Goal: Task Accomplishment & Management: Complete application form

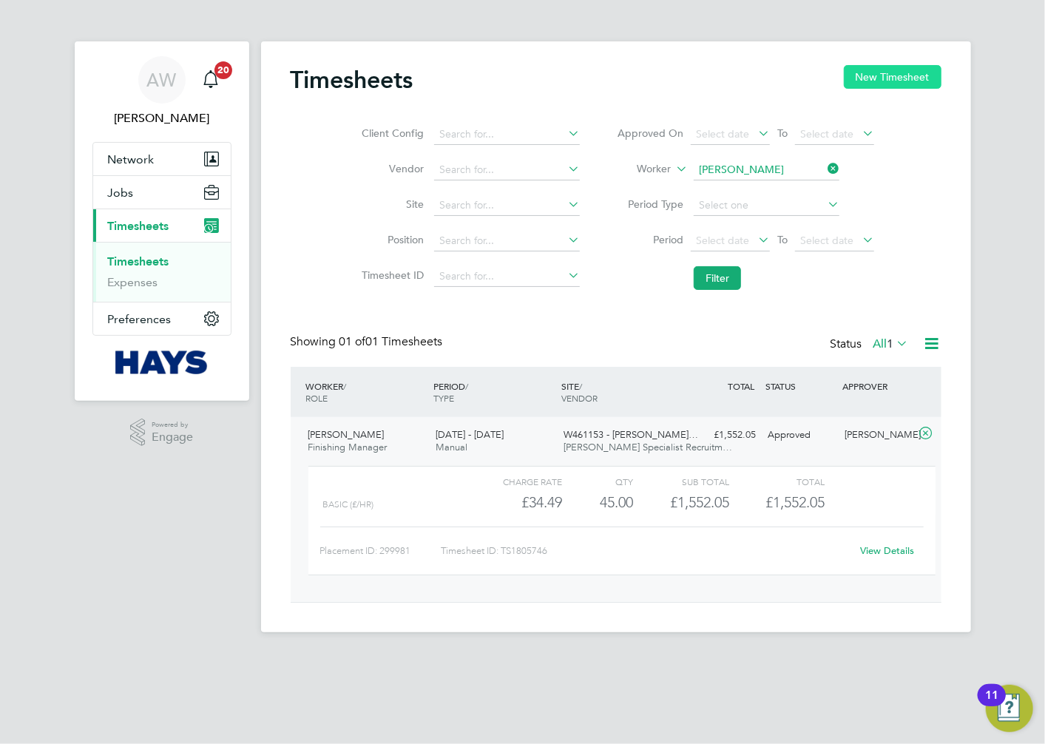
scroll to position [24, 144]
click at [922, 80] on button "New Timesheet" at bounding box center [893, 77] width 98 height 24
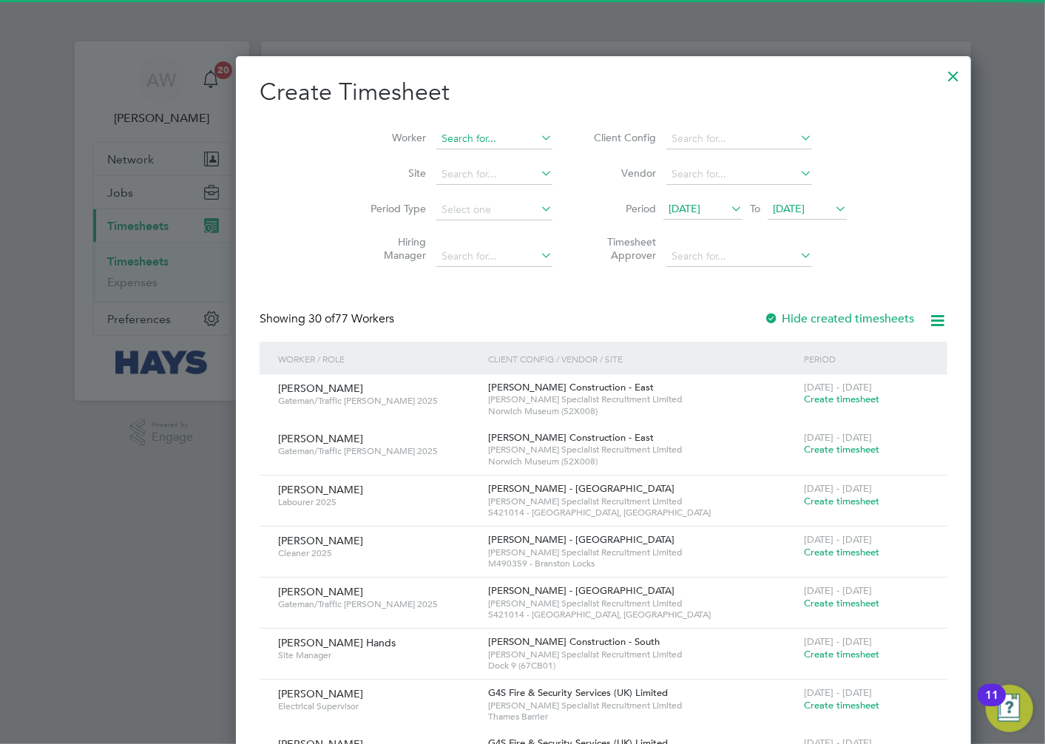
scroll to position [3052, 572]
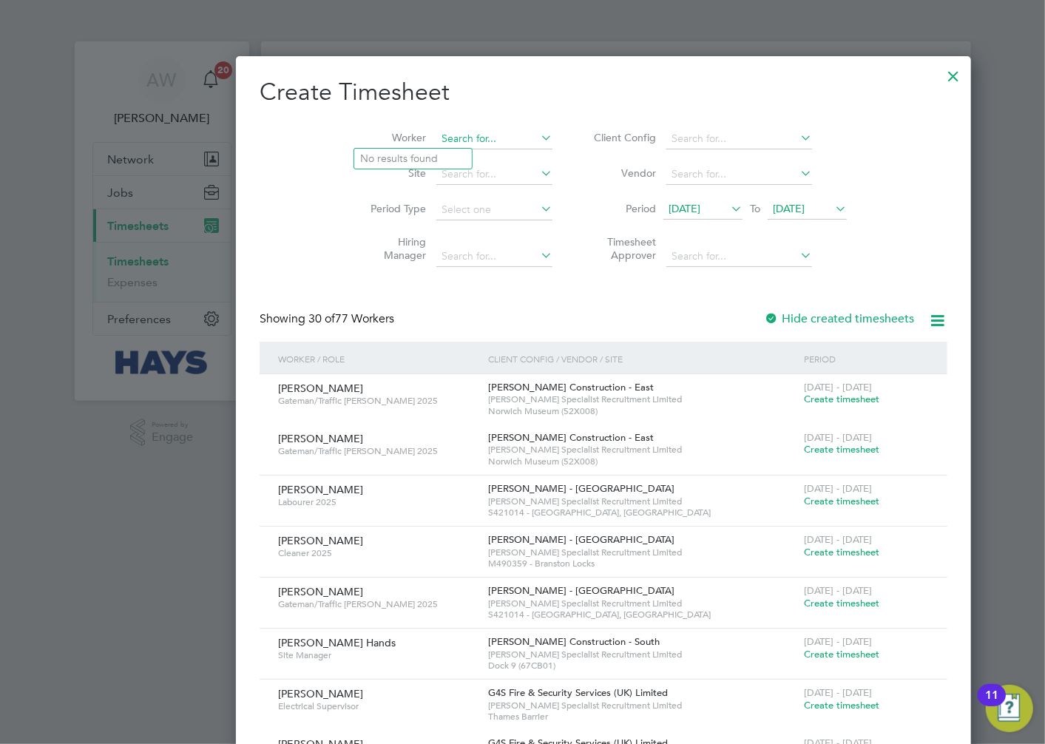
click at [436, 138] on input at bounding box center [494, 139] width 116 height 21
click at [449, 173] on b "[PERSON_NAME]" at bounding box center [492, 179] width 86 height 13
type input "[PERSON_NAME]"
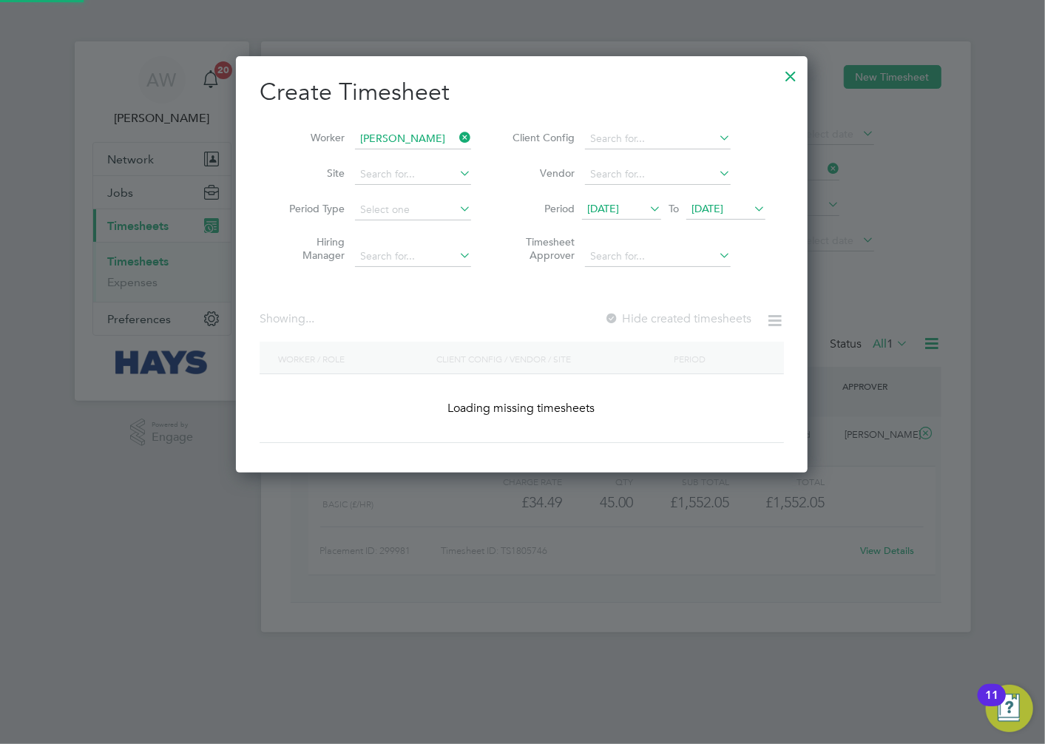
scroll to position [399, 572]
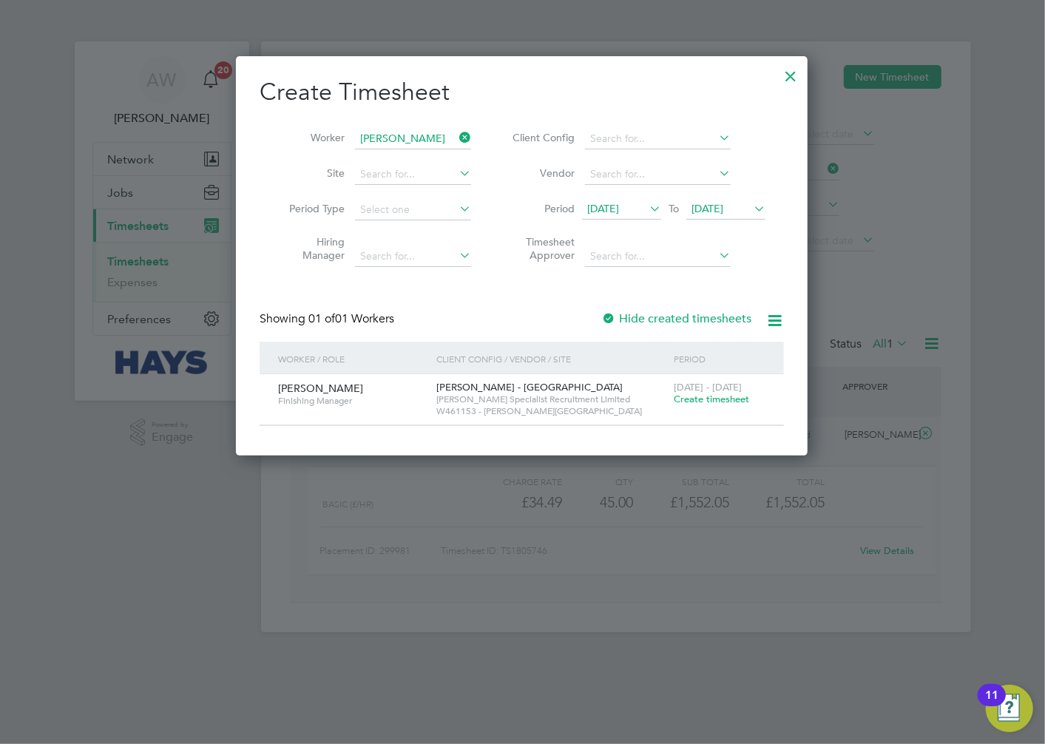
click at [703, 402] on span "Create timesheet" at bounding box center [711, 399] width 75 height 13
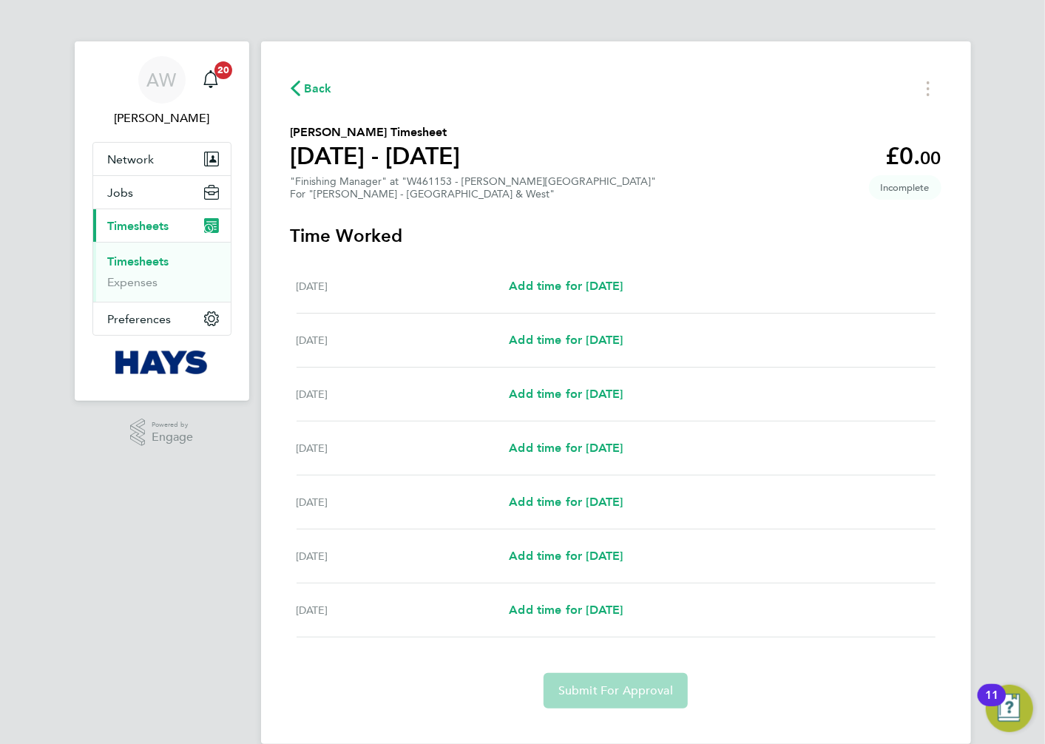
click at [558, 294] on div "[DATE] Add time for [DATE] Add time for [DATE]" at bounding box center [616, 287] width 639 height 54
click at [558, 285] on span "Add time for [DATE]" at bounding box center [566, 286] width 114 height 14
select select "60"
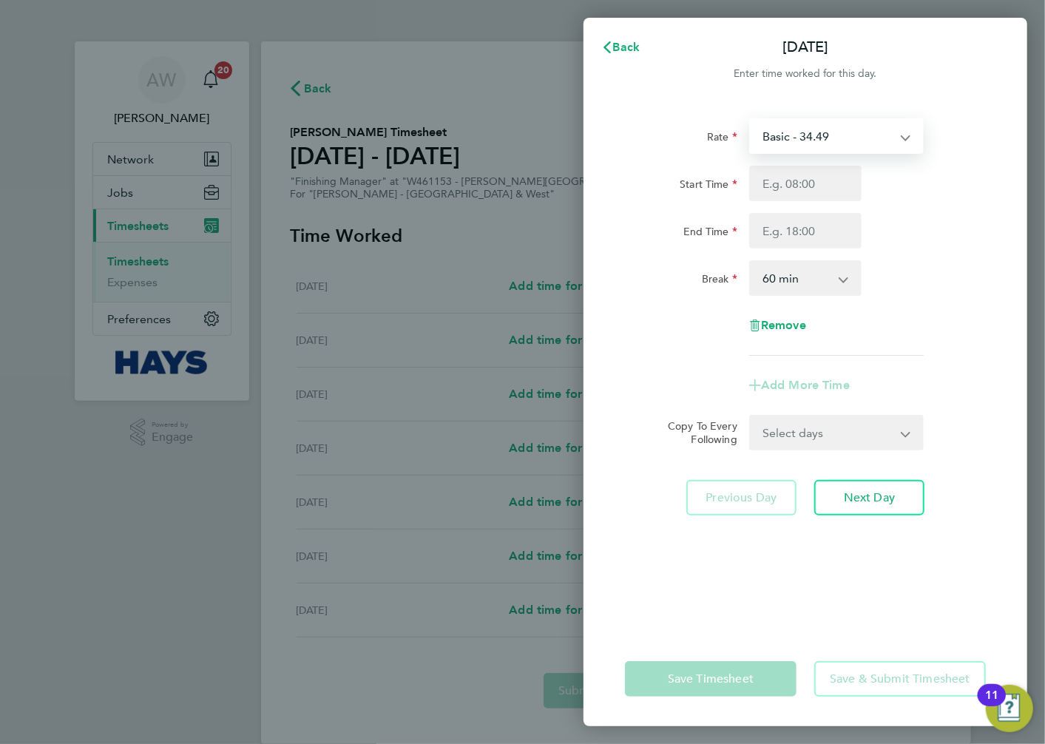
click at [836, 135] on select "Basic - 34.49" at bounding box center [828, 136] width 154 height 33
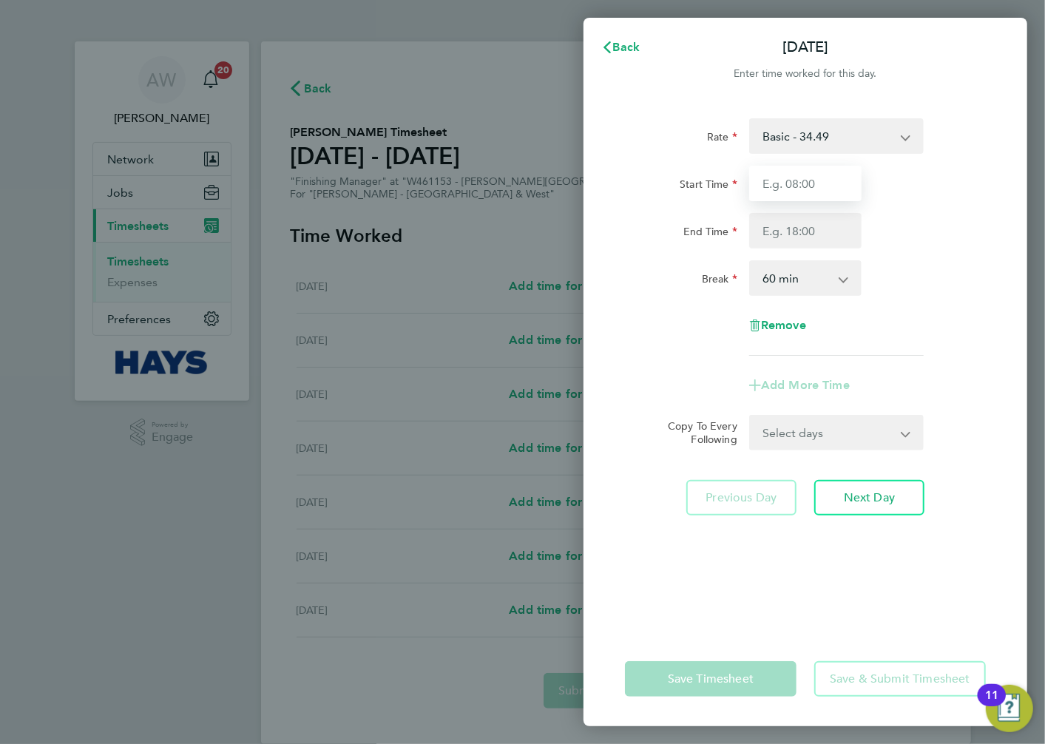
click at [815, 181] on input "Start Time" at bounding box center [805, 184] width 112 height 36
type input "07:30"
type input "17:00"
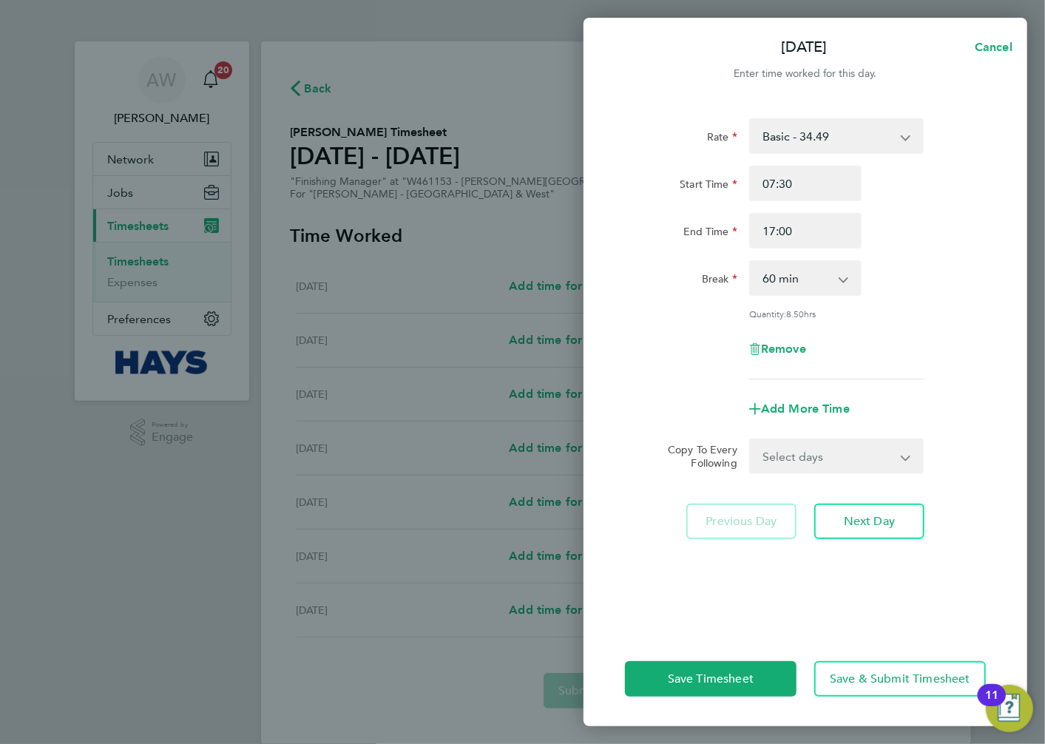
click at [822, 283] on select "0 min 15 min 30 min 45 min 60 min 75 min 90 min" at bounding box center [797, 278] width 92 height 33
select select "30"
click at [751, 262] on select "0 min 15 min 30 min 45 min 60 min 75 min 90 min" at bounding box center [797, 278] width 92 height 33
click at [913, 267] on div "Break 0 min 15 min 30 min 45 min 60 min 75 min 90 min" at bounding box center [805, 278] width 373 height 36
click at [846, 516] on span "Next Day" at bounding box center [869, 521] width 51 height 15
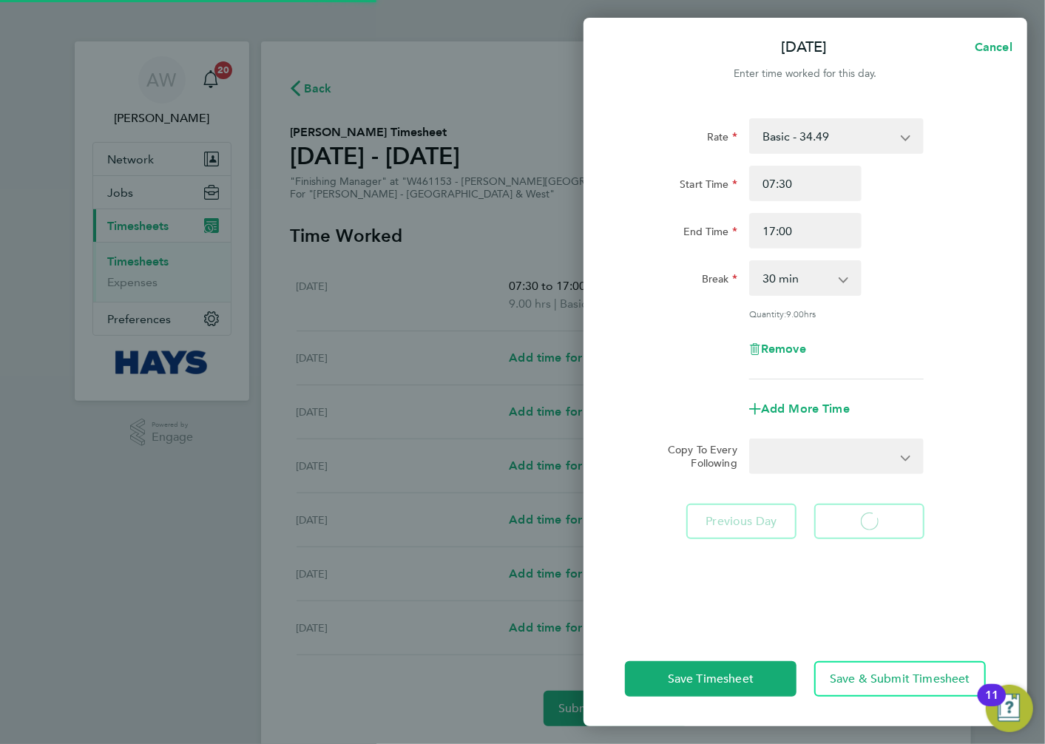
select select "60"
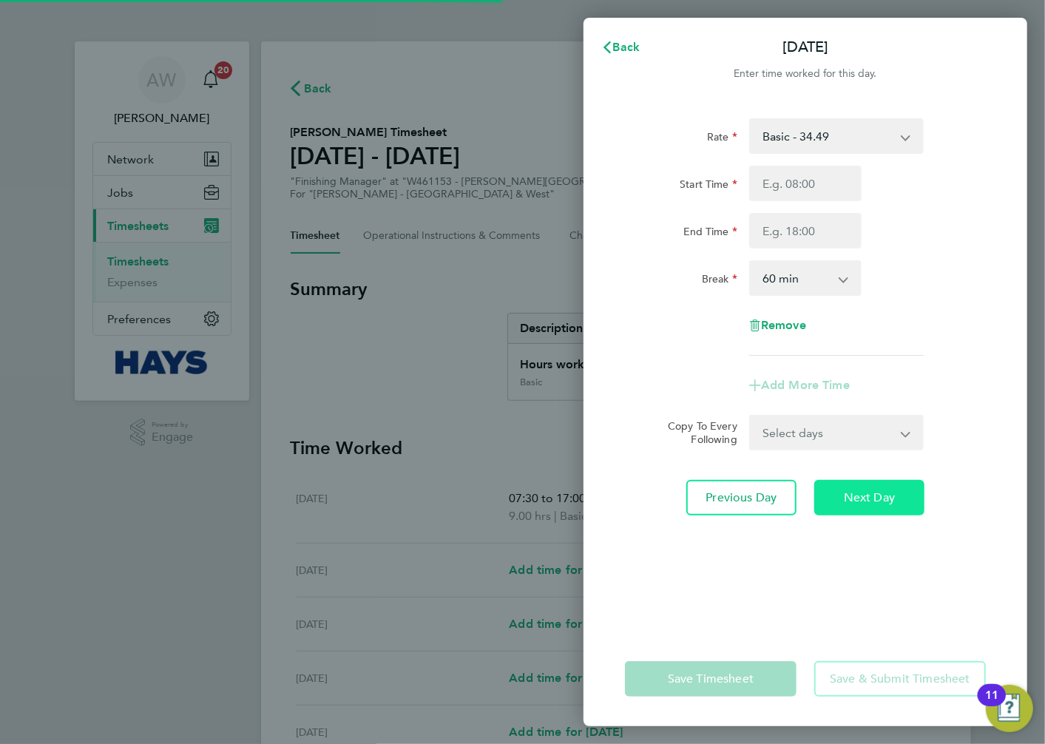
click at [895, 512] on button "Next Day" at bounding box center [869, 498] width 110 height 36
select select "60"
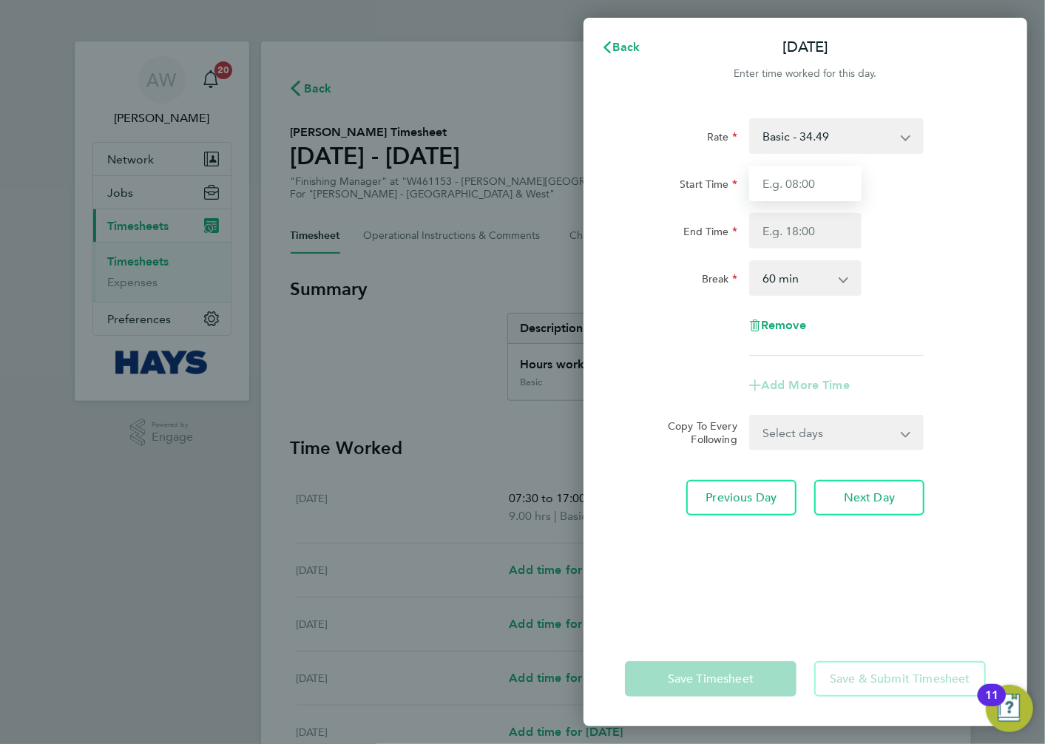
click at [834, 187] on input "Start Time" at bounding box center [805, 184] width 112 height 36
type input "07:30"
type input "17:00"
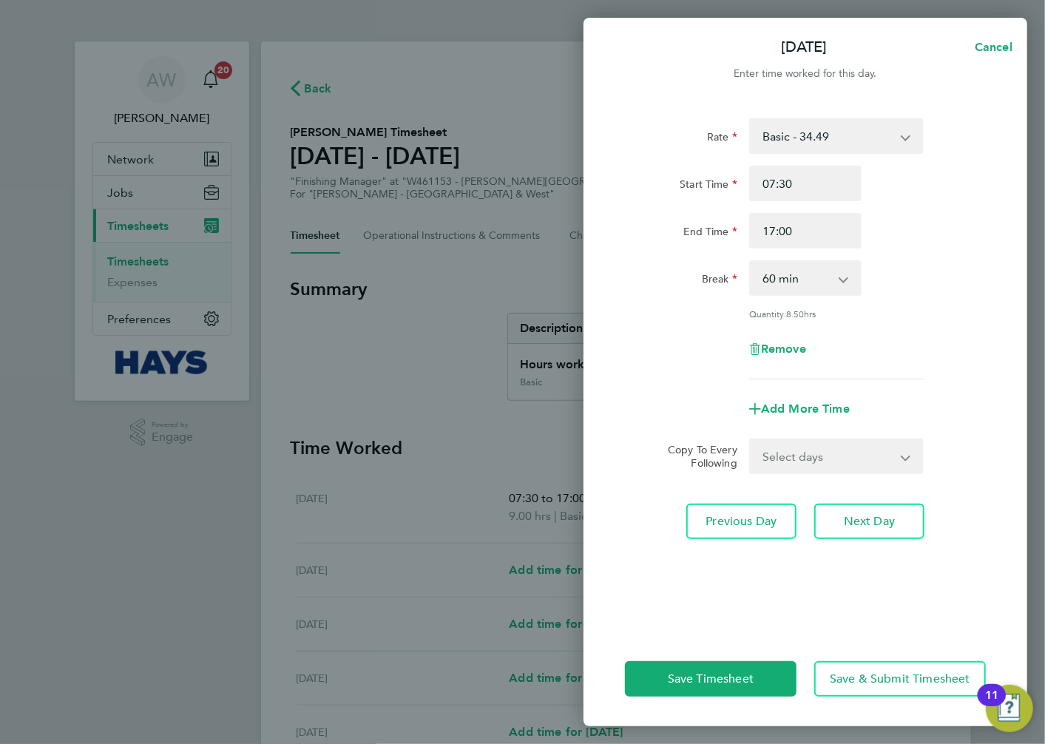
click at [810, 282] on select "0 min 15 min 30 min 45 min 60 min 75 min 90 min" at bounding box center [797, 278] width 92 height 33
select select "30"
click at [751, 262] on select "0 min 15 min 30 min 45 min 60 min 75 min 90 min" at bounding box center [797, 278] width 92 height 33
click at [799, 452] on select "Select days Day [DATE] [DATE] [DATE] [DATE]" at bounding box center [828, 456] width 155 height 33
select select "DAY"
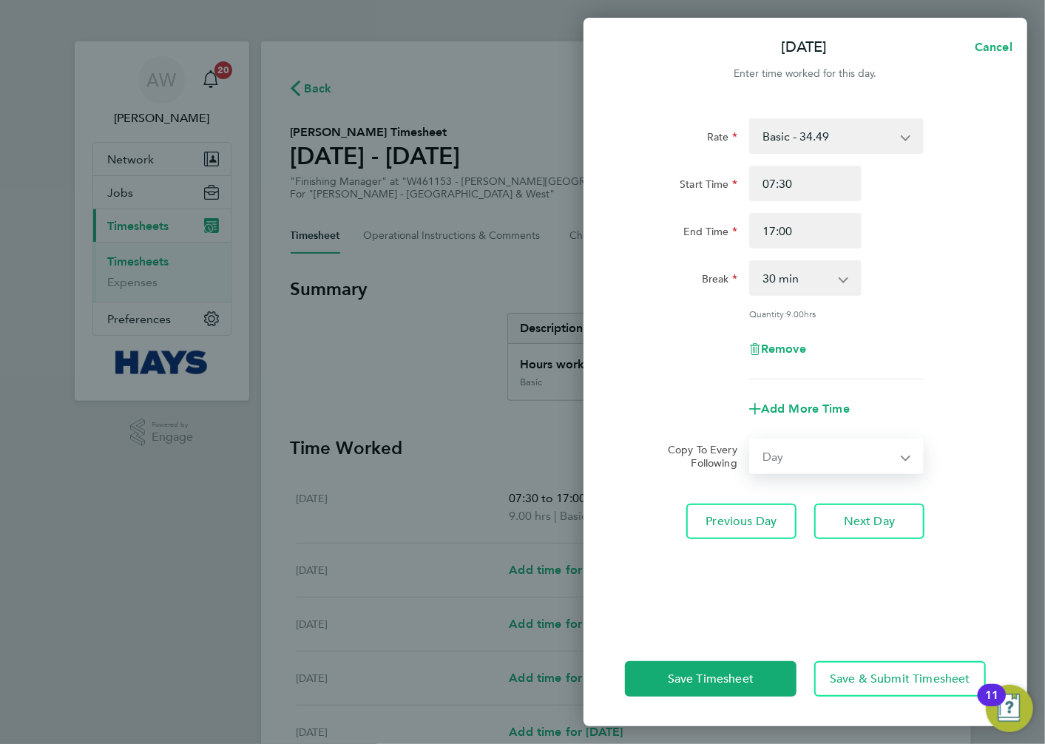
click at [751, 440] on select "Select days Day [DATE] [DATE] [DATE] [DATE]" at bounding box center [828, 456] width 155 height 33
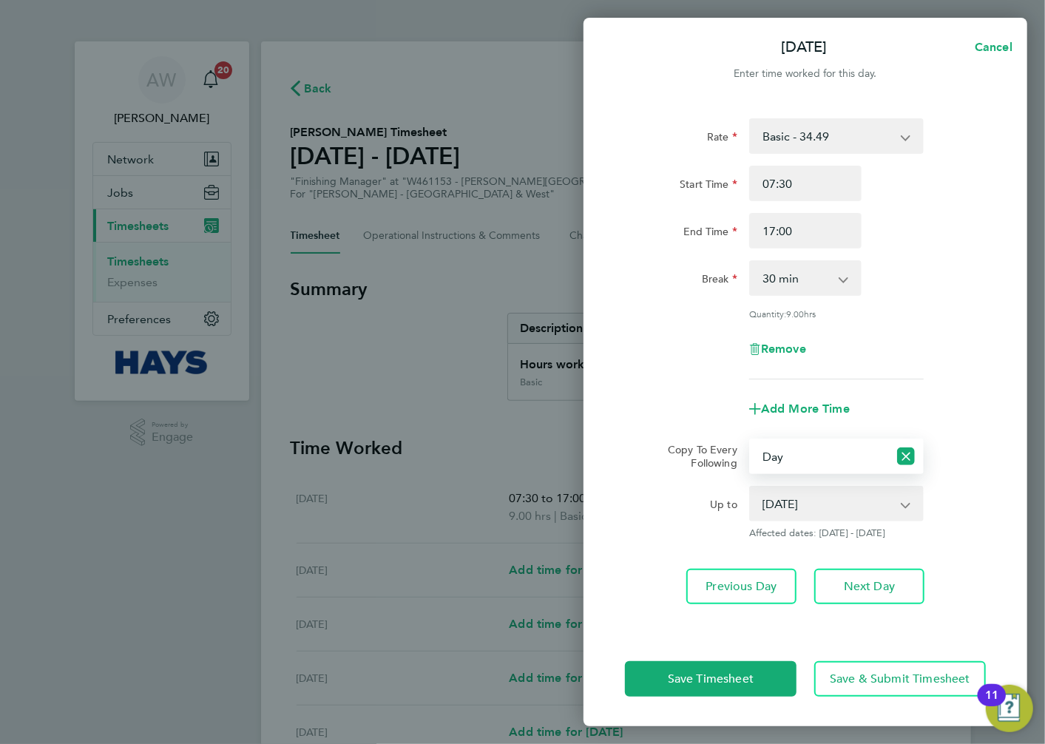
click at [823, 501] on select "[DATE] [DATE] [DATE] [DATE]" at bounding box center [828, 503] width 154 height 33
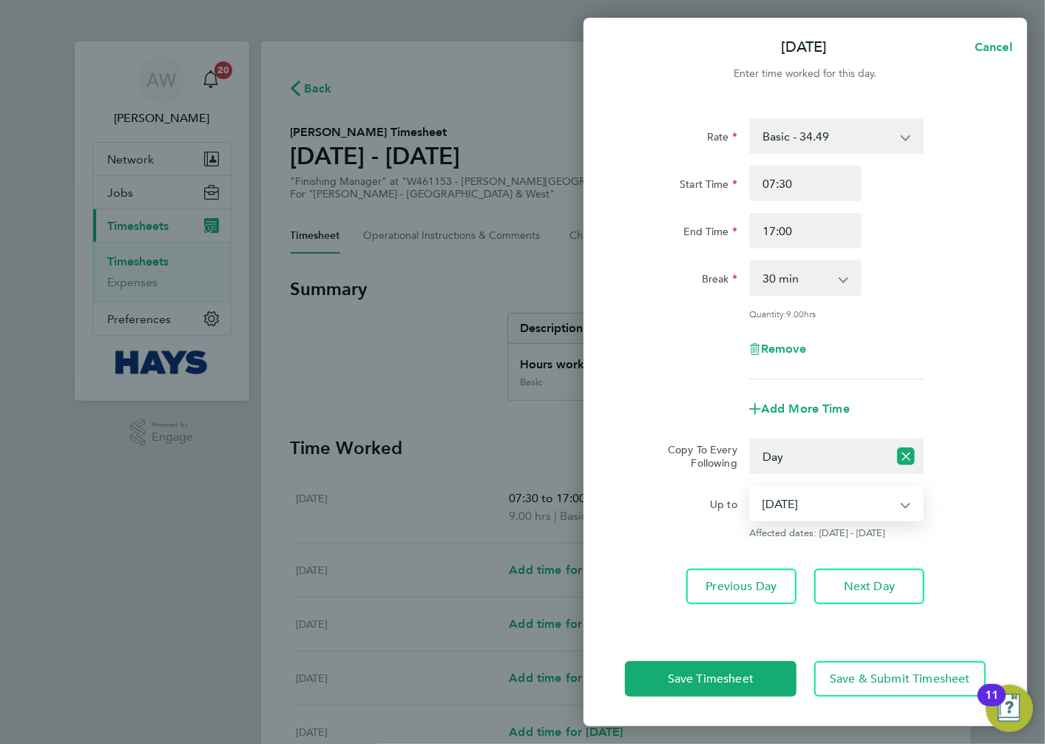
select select "[DATE]"
click at [751, 487] on select "[DATE] [DATE] [DATE] [DATE]" at bounding box center [828, 503] width 154 height 33
click at [746, 689] on button "Save Timesheet" at bounding box center [711, 679] width 172 height 36
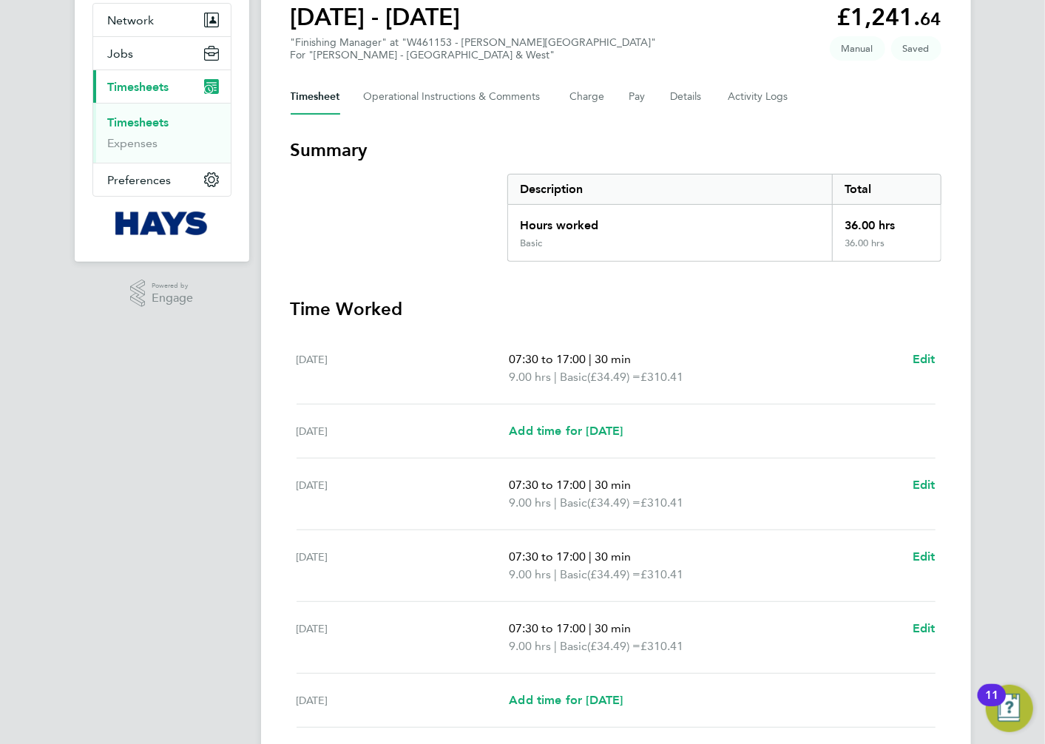
scroll to position [141, 0]
click at [589, 430] on span "Add time for [DATE]" at bounding box center [566, 429] width 114 height 14
select select "60"
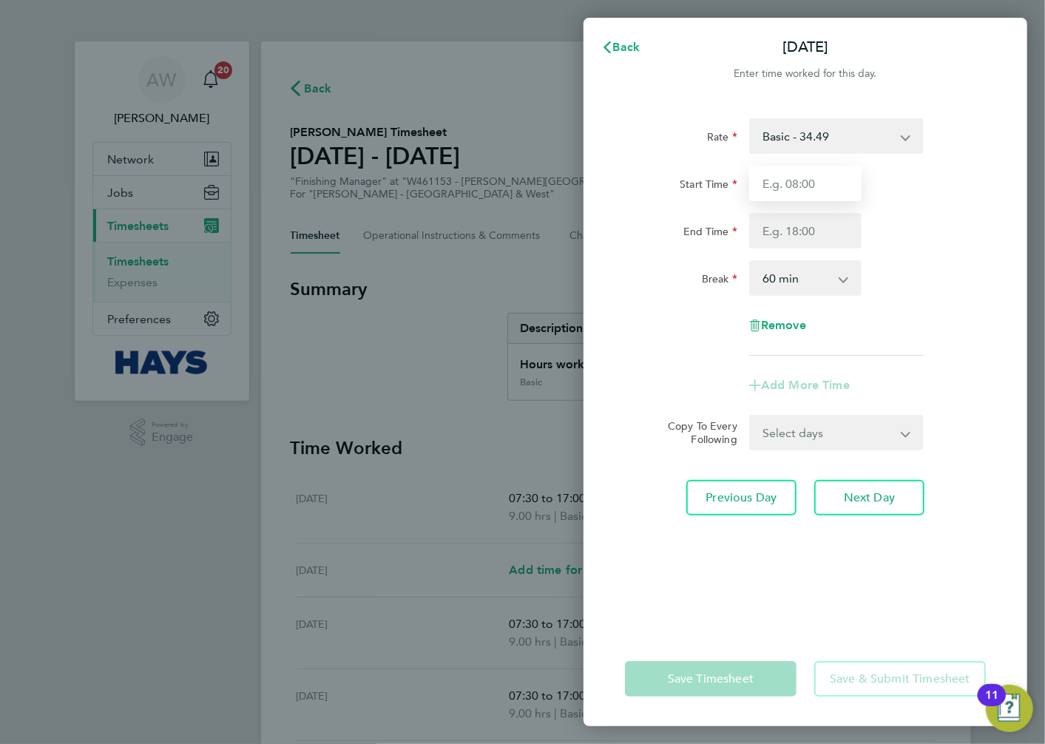
click at [808, 180] on input "Start Time" at bounding box center [805, 184] width 112 height 36
click at [551, 232] on div "Back [DATE] Enter time worked for this day. Rate Basic - 34.49 Start Time End T…" at bounding box center [522, 372] width 1045 height 744
click at [817, 180] on input "Start Time" at bounding box center [805, 184] width 112 height 36
type input "07:30"
type input "17:00"
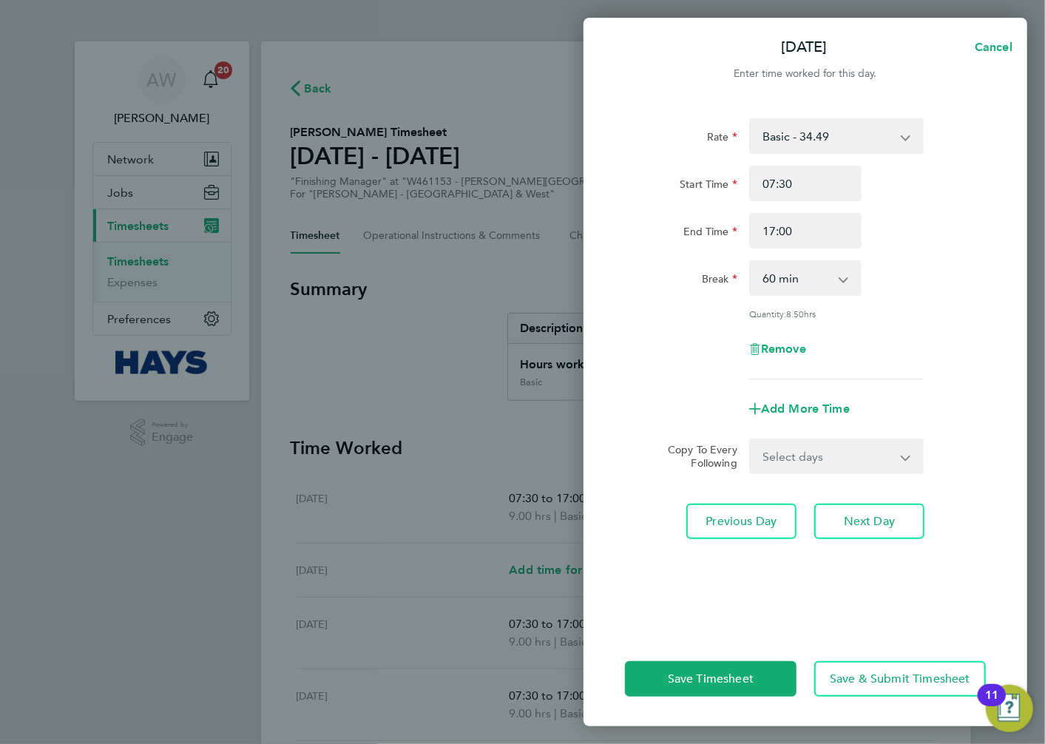
click at [826, 277] on select "0 min 15 min 30 min 45 min 60 min 75 min 90 min" at bounding box center [797, 278] width 92 height 33
select select "30"
click at [751, 262] on select "0 min 15 min 30 min 45 min 60 min 75 min 90 min" at bounding box center [797, 278] width 92 height 33
click at [772, 670] on button "Save Timesheet" at bounding box center [711, 679] width 172 height 36
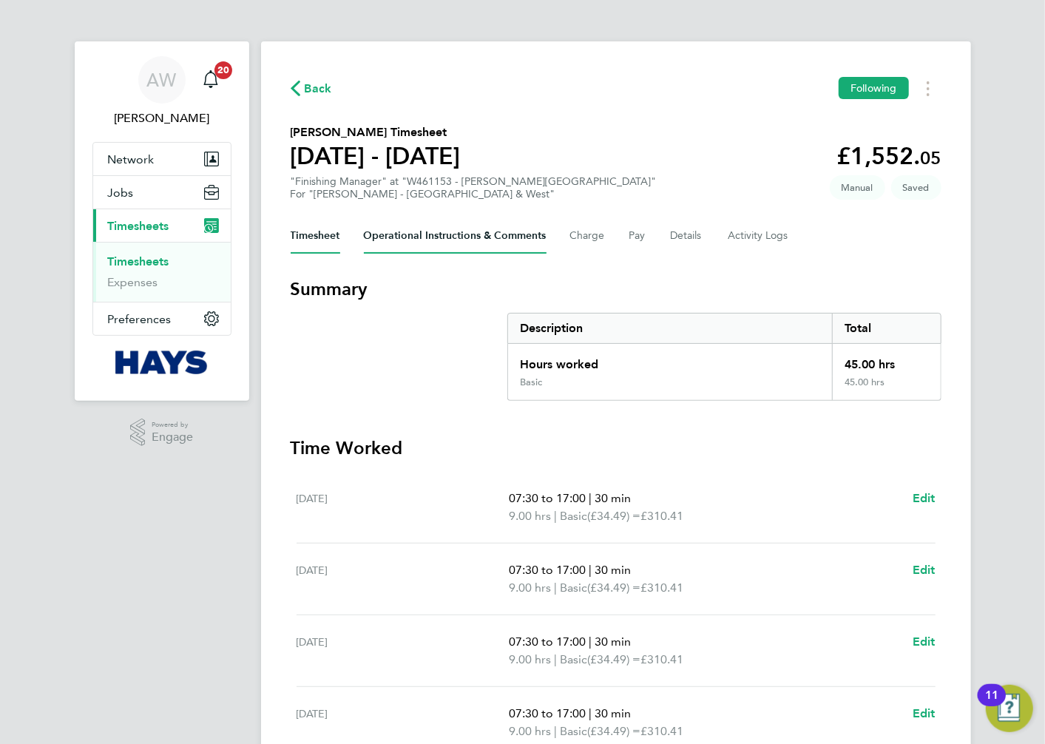
click at [514, 237] on Comments-tab "Operational Instructions & Comments" at bounding box center [455, 236] width 183 height 36
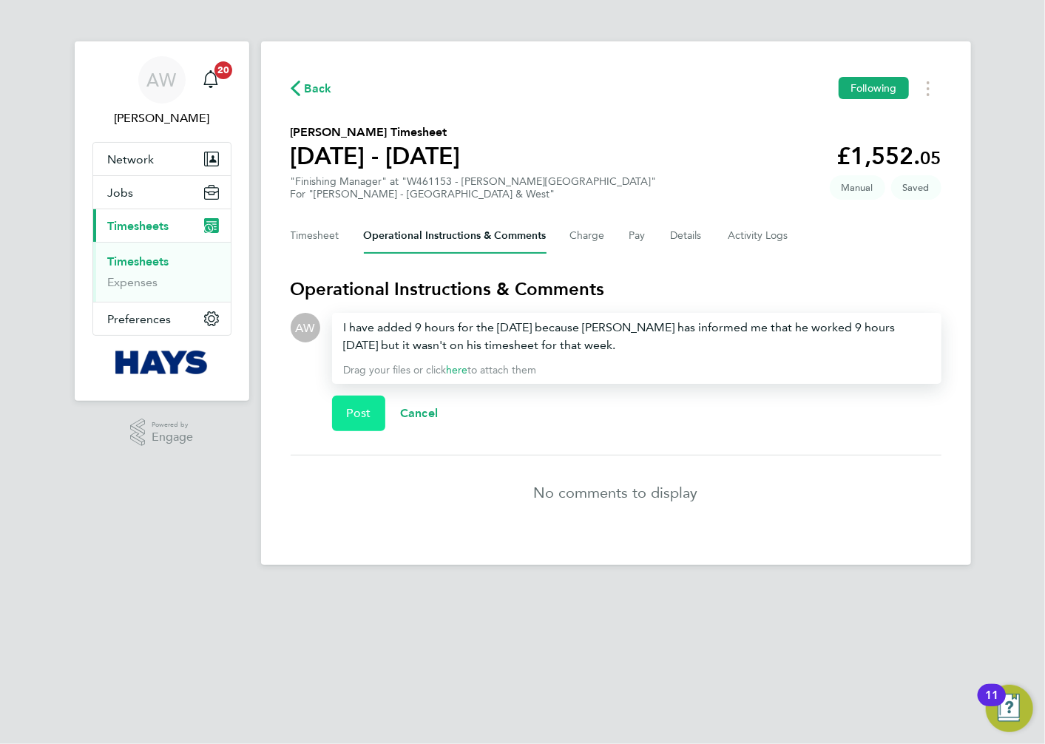
click at [374, 409] on button "Post" at bounding box center [359, 414] width 54 height 36
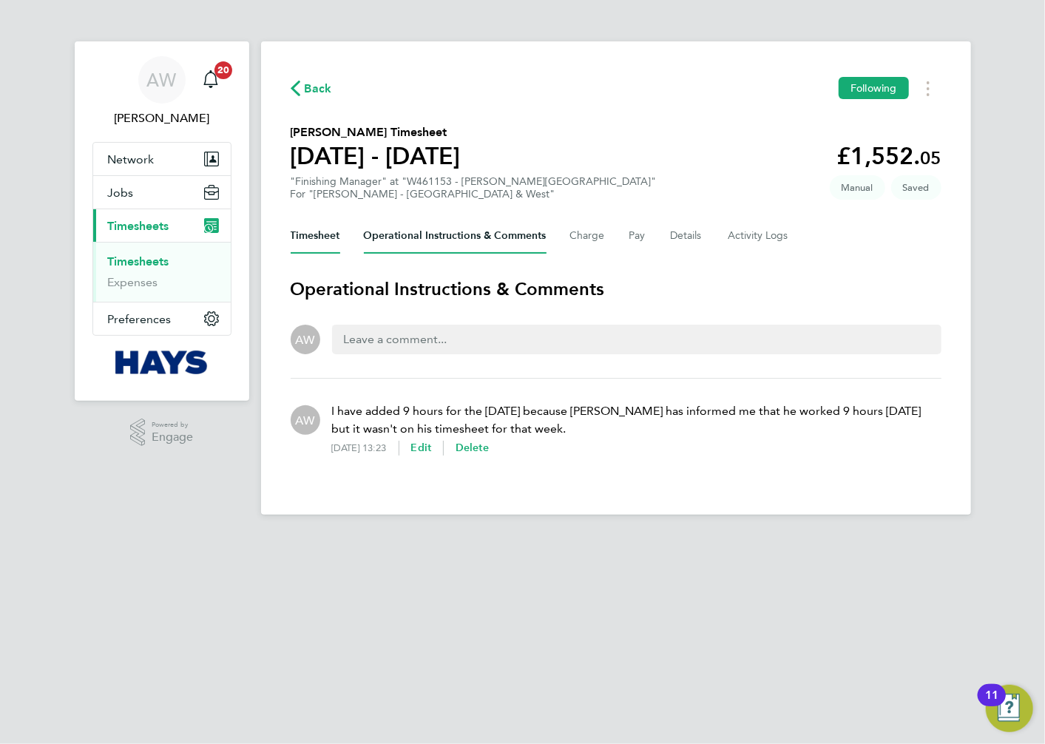
click at [331, 237] on button "Timesheet" at bounding box center [316, 236] width 50 height 36
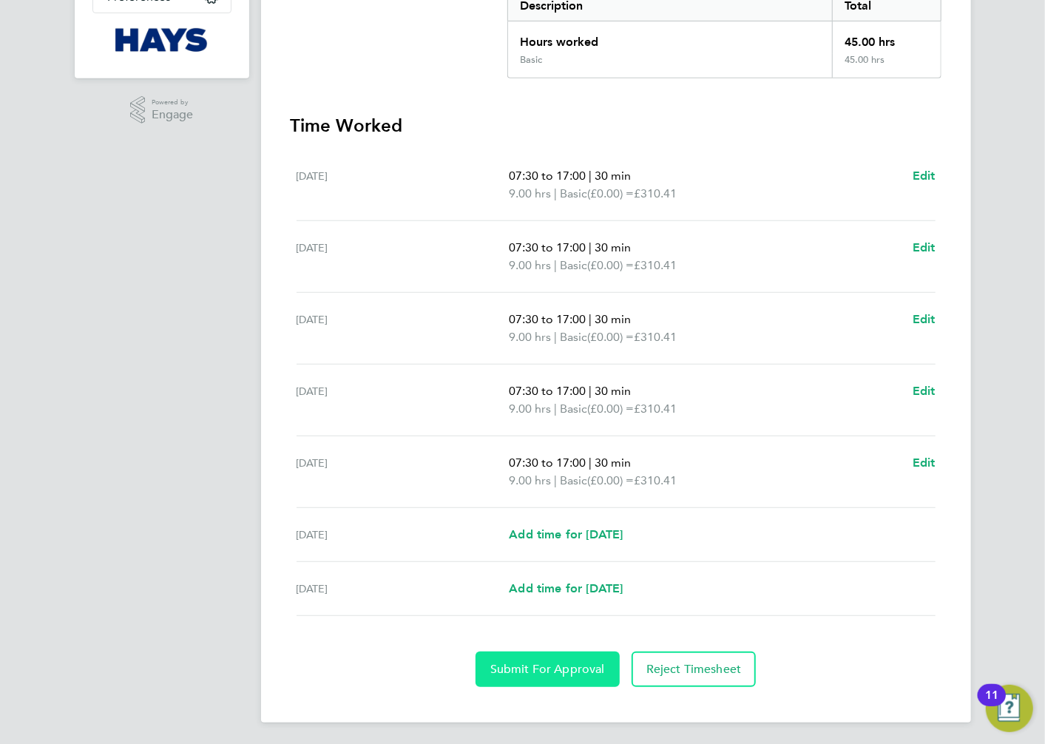
click at [557, 669] on span "Submit For Approval" at bounding box center [547, 669] width 115 height 15
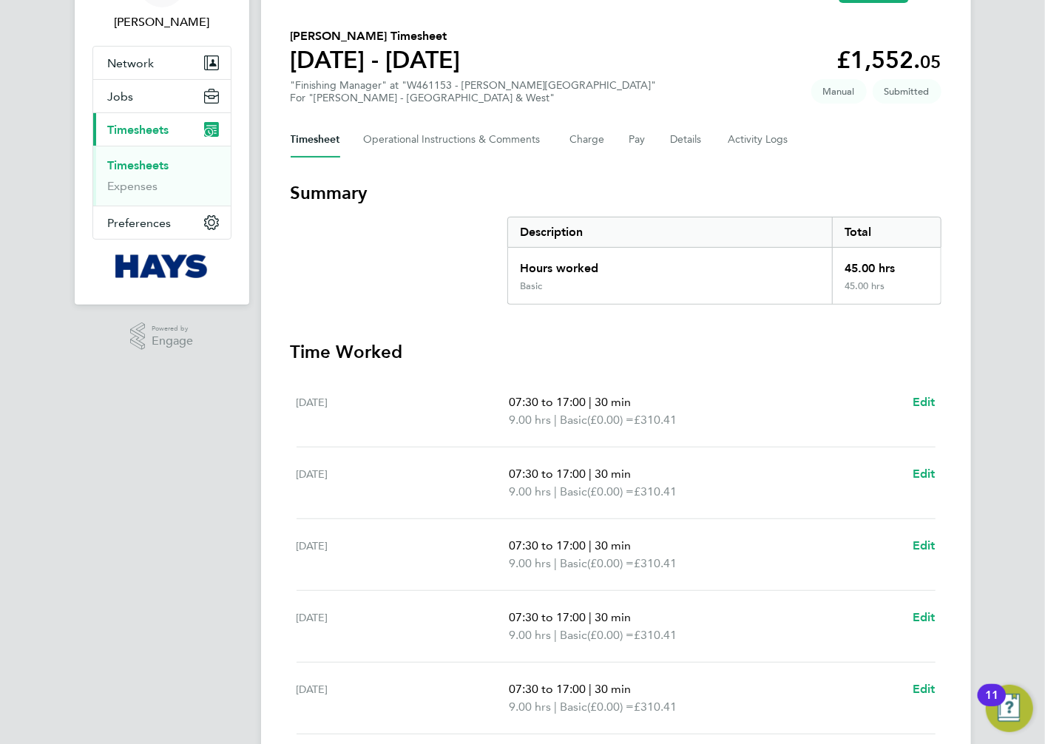
scroll to position [75, 0]
